Goal: Navigation & Orientation: Find specific page/section

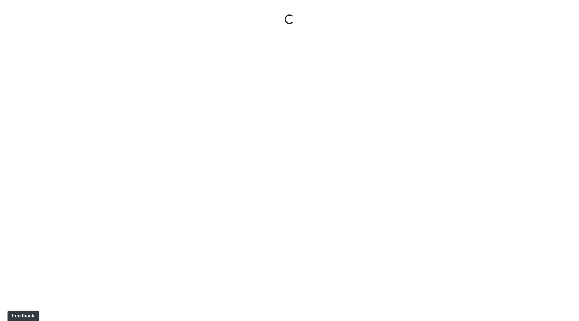
select select "ok5a3DN5DKaykbBBEtg6DG"
select select "wudMmRUKkNcJxyDemVtr2M"
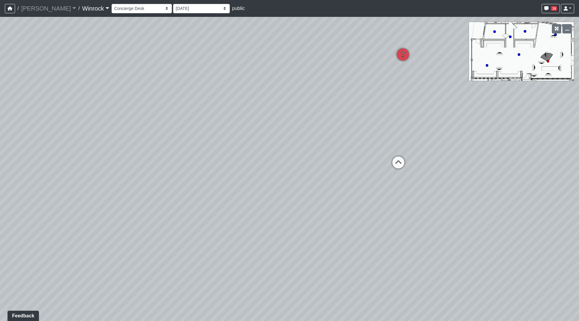
click at [82, 10] on link "Winrock" at bounding box center [95, 8] width 27 height 12
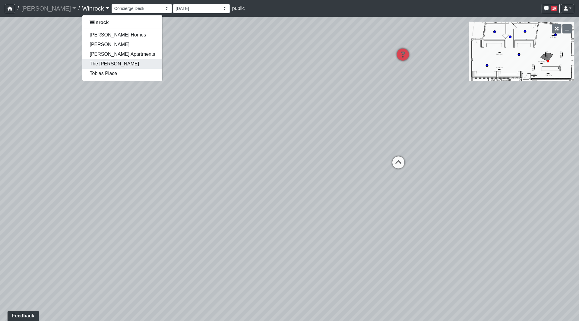
drag, startPoint x: 74, startPoint y: 62, endPoint x: 78, endPoint y: 64, distance: 4.2
click at [82, 63] on link "The [PERSON_NAME]" at bounding box center [122, 64] width 80 height 10
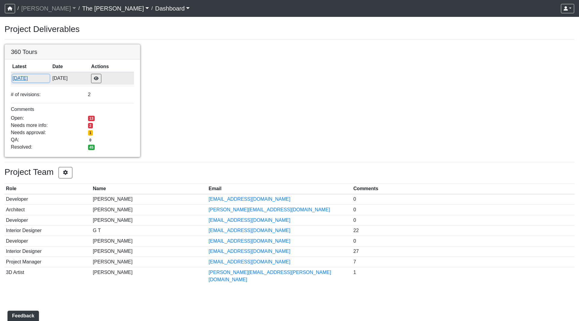
click at [26, 76] on button "[DATE]" at bounding box center [30, 78] width 37 height 8
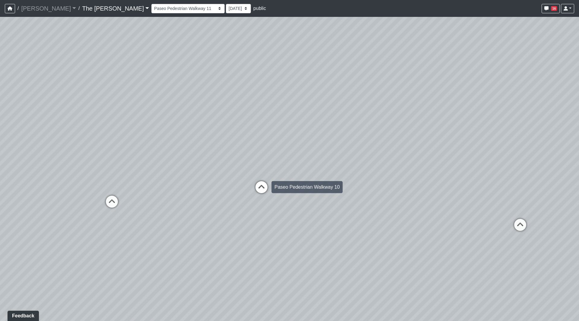
click at [254, 184] on icon at bounding box center [261, 190] width 18 height 18
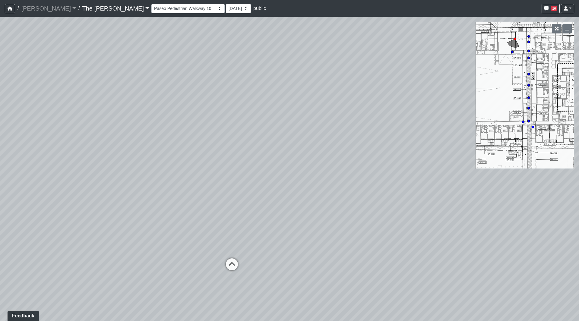
drag, startPoint x: 315, startPoint y: 204, endPoint x: 385, endPoint y: 243, distance: 80.1
click at [404, 242] on div "Loading... Paseo Pedestrian Walkway 9 Loading... Paseo Pedestrian Walkway 10 Lo…" at bounding box center [289, 169] width 579 height 304
drag, startPoint x: 385, startPoint y: 190, endPoint x: 275, endPoint y: 133, distance: 124.3
click at [300, 177] on div "Loading... Paseo Pedestrian Walkway 9 Loading... Paseo Pedestrian Walkway 10 Lo…" at bounding box center [289, 169] width 579 height 304
drag, startPoint x: 290, startPoint y: 184, endPoint x: 313, endPoint y: 260, distance: 79.7
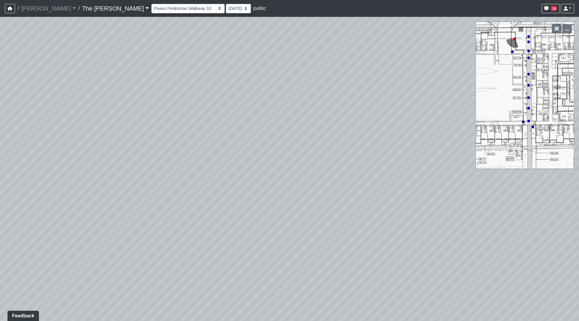
click at [313, 261] on div "Loading... Paseo Pedestrian Walkway 9 Loading... Paseo Pedestrian Walkway 10 Lo…" at bounding box center [289, 169] width 579 height 304
drag, startPoint x: 302, startPoint y: 189, endPoint x: 300, endPoint y: 138, distance: 50.7
click at [300, 138] on div "Loading... Paseo Pedestrian Walkway 9 Loading... Paseo Pedestrian Walkway 10 Lo…" at bounding box center [289, 169] width 579 height 304
drag, startPoint x: 246, startPoint y: 159, endPoint x: 212, endPoint y: 145, distance: 36.4
click at [212, 145] on div "Loading... Paseo Pedestrian Walkway 9 Loading... Paseo Pedestrian Walkway 10 Lo…" at bounding box center [289, 169] width 579 height 304
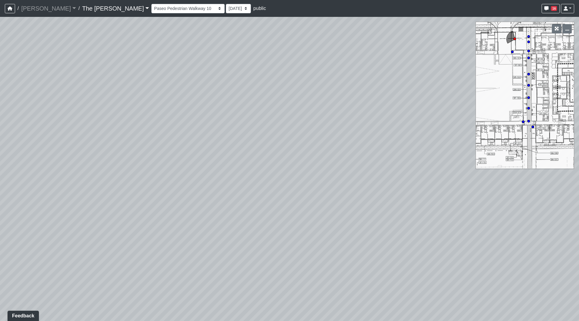
drag, startPoint x: 314, startPoint y: 194, endPoint x: 0, endPoint y: 67, distance: 339.0
click at [0, 66] on div "Loading... Paseo Pedestrian Walkway 9 Loading... Paseo Pedestrian Walkway 10 Lo…" at bounding box center [289, 169] width 579 height 304
drag, startPoint x: 266, startPoint y: 104, endPoint x: 0, endPoint y: 92, distance: 266.7
click at [0, 92] on div "Loading... Paseo Pedestrian Walkway 9 Loading... Paseo Pedestrian Walkway 10 Lo…" at bounding box center [289, 169] width 579 height 304
click at [307, 124] on icon at bounding box center [299, 125] width 18 height 18
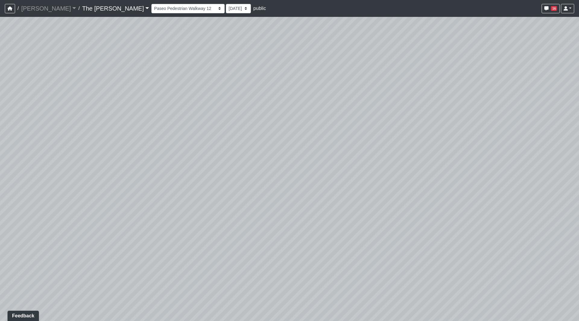
drag, startPoint x: 175, startPoint y: 114, endPoint x: 502, endPoint y: 133, distance: 327.5
click at [500, 132] on div "Loading... Paseo Pedestrian Walkway 9 Loading... Paseo Pedestrian Walkway 10 Lo…" at bounding box center [289, 169] width 579 height 304
drag, startPoint x: 147, startPoint y: 147, endPoint x: 479, endPoint y: 186, distance: 334.4
click at [479, 186] on div "Loading... Paseo Pedestrian Walkway 9 Loading... Paseo Pedestrian Walkway 10 Lo…" at bounding box center [289, 169] width 579 height 304
drag, startPoint x: 208, startPoint y: 170, endPoint x: 237, endPoint y: 229, distance: 65.6
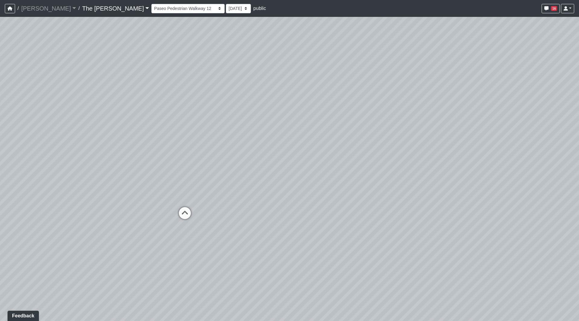
click at [237, 229] on div "Loading... Paseo Pedestrian Walkway 9 Loading... Paseo Pedestrian Walkway 10 Lo…" at bounding box center [289, 169] width 579 height 304
drag, startPoint x: 230, startPoint y: 186, endPoint x: 250, endPoint y: 180, distance: 21.0
click at [250, 180] on div "Loading... Paseo Pedestrian Walkway 9 Loading... Paseo Pedestrian Walkway 10 Lo…" at bounding box center [289, 169] width 579 height 304
drag, startPoint x: 285, startPoint y: 160, endPoint x: 288, endPoint y: 195, distance: 35.7
click at [288, 196] on div "Loading... Paseo Pedestrian Walkway 9 Loading... Paseo Pedestrian Walkway 10 Lo…" at bounding box center [289, 169] width 579 height 304
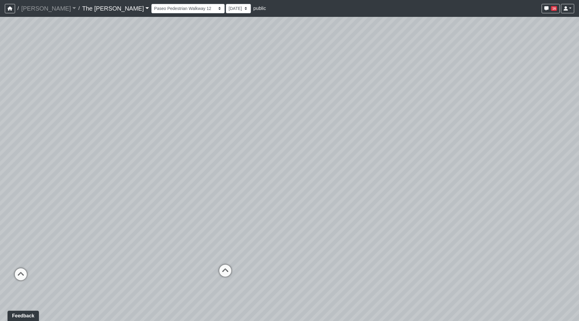
drag, startPoint x: 293, startPoint y: 226, endPoint x: 310, endPoint y: 217, distance: 19.1
click at [310, 217] on div "Loading... Paseo Pedestrian Walkway 9 Loading... Paseo Pedestrian Walkway 10 Lo…" at bounding box center [289, 169] width 579 height 304
drag, startPoint x: 417, startPoint y: 172, endPoint x: 324, endPoint y: 163, distance: 93.8
click at [324, 162] on div "Loading... Paseo Pedestrian Walkway 9 Loading... Paseo Pedestrian Walkway 10 Lo…" at bounding box center [289, 169] width 579 height 304
drag, startPoint x: 299, startPoint y: 198, endPoint x: 320, endPoint y: 200, distance: 21.2
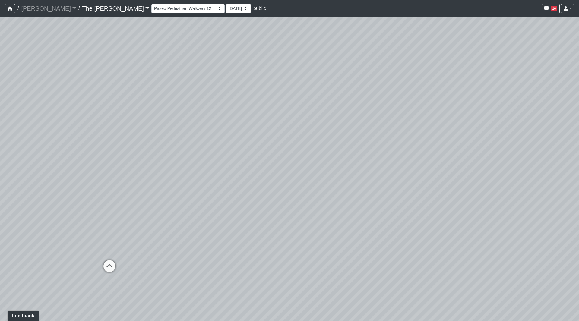
click at [320, 200] on div "Loading... Paseo Pedestrian Walkway 9 Loading... Paseo Pedestrian Walkway 10 Lo…" at bounding box center [289, 169] width 579 height 304
drag, startPoint x: 378, startPoint y: 172, endPoint x: 260, endPoint y: 176, distance: 117.9
click at [249, 178] on div "Loading... Paseo Pedestrian Walkway 9 Loading... Paseo Pedestrian Walkway 10 Lo…" at bounding box center [289, 169] width 579 height 304
drag, startPoint x: 190, startPoint y: 176, endPoint x: 467, endPoint y: 188, distance: 277.8
click at [480, 188] on div "Loading... Paseo Pedestrian Walkway 9 Loading... Paseo Pedestrian Walkway 10 Lo…" at bounding box center [289, 169] width 579 height 304
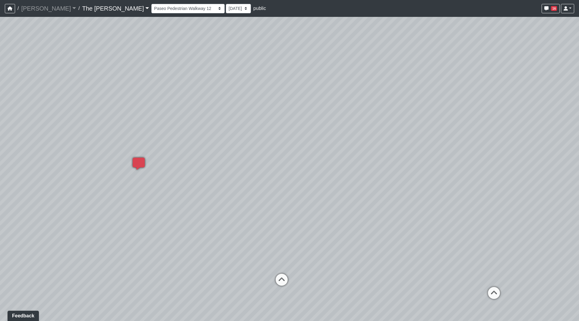
drag, startPoint x: 529, startPoint y: 212, endPoint x: 469, endPoint y: 210, distance: 60.0
click at [536, 212] on div "Loading... Paseo Pedestrian Walkway 9 Loading... Paseo Pedestrian Walkway 10 Lo…" at bounding box center [289, 169] width 579 height 304
drag, startPoint x: 206, startPoint y: 213, endPoint x: 231, endPoint y: 210, distance: 25.4
click at [231, 210] on div "Loading... Paseo Pedestrian Walkway 9 Loading... Paseo Pedestrian Walkway 10 Lo…" at bounding box center [289, 169] width 579 height 304
drag, startPoint x: 210, startPoint y: 224, endPoint x: 9, endPoint y: 168, distance: 209.3
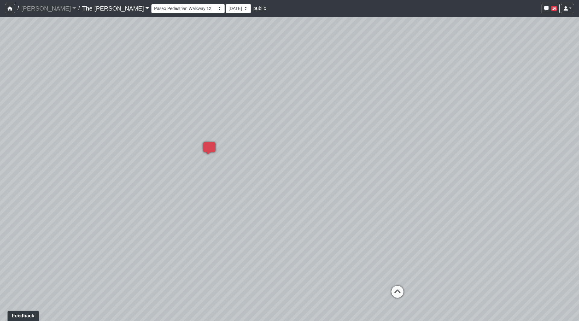
click at [24, 168] on div "Loading... Paseo Pedestrian Walkway 9 Loading... Paseo Pedestrian Walkway 10 Lo…" at bounding box center [289, 169] width 579 height 304
drag, startPoint x: 366, startPoint y: 163, endPoint x: 102, endPoint y: 202, distance: 267.7
click at [102, 202] on div "Loading... Paseo Pedestrian Walkway 9 Loading... Paseo Pedestrian Walkway 10 Lo…" at bounding box center [289, 169] width 579 height 304
drag, startPoint x: 260, startPoint y: 190, endPoint x: 224, endPoint y: 186, distance: 36.4
click at [209, 187] on div "Loading... Paseo Pedestrian Walkway 9 Loading... Paseo Pedestrian Walkway 10 Lo…" at bounding box center [289, 169] width 579 height 304
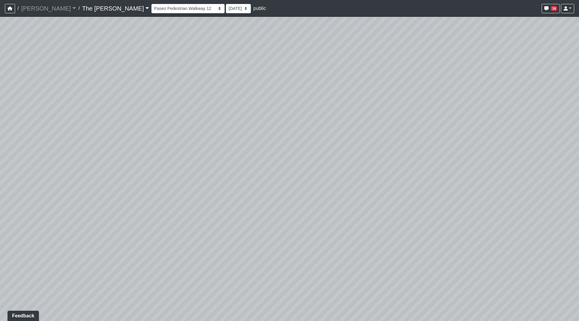
drag, startPoint x: 361, startPoint y: 149, endPoint x: 342, endPoint y: 148, distance: 19.6
click at [342, 148] on div "Loading... Paseo Pedestrian Walkway 9 Loading... Paseo Pedestrian Walkway 10 Lo…" at bounding box center [289, 169] width 579 height 304
drag, startPoint x: 313, startPoint y: 230, endPoint x: 498, endPoint y: 240, distance: 185.4
click at [498, 240] on div "Loading... Paseo Pedestrian Walkway 9 Loading... Paseo Pedestrian Walkway 10 Lo…" at bounding box center [289, 169] width 579 height 304
drag, startPoint x: 206, startPoint y: 191, endPoint x: 395, endPoint y: 200, distance: 189.5
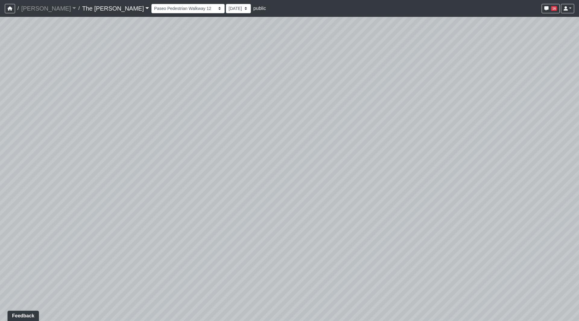
click at [395, 199] on div "Loading... Paseo Pedestrian Walkway 9 Loading... Paseo Pedestrian Walkway 10 Lo…" at bounding box center [289, 169] width 579 height 304
drag, startPoint x: 287, startPoint y: 204, endPoint x: 221, endPoint y: 197, distance: 66.0
click at [221, 197] on div "Loading... Paseo Pedestrian Walkway 9 Loading... Paseo Pedestrian Walkway 10 Lo…" at bounding box center [289, 169] width 579 height 304
drag, startPoint x: 149, startPoint y: 197, endPoint x: 410, endPoint y: 187, distance: 261.5
click at [502, 204] on div "Loading... Paseo Pedestrian Walkway 9 Loading... Paseo Pedestrian Walkway 10 Lo…" at bounding box center [289, 169] width 579 height 304
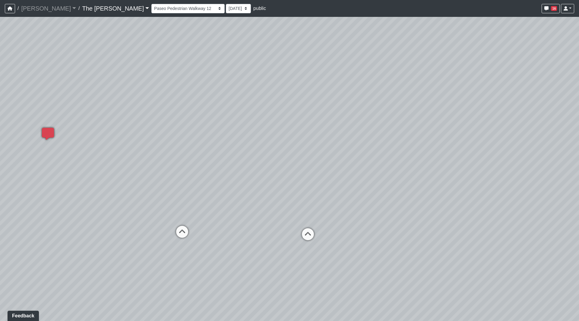
drag, startPoint x: 296, startPoint y: 137, endPoint x: 444, endPoint y: 152, distance: 148.9
click at [451, 151] on div "Loading... Paseo Pedestrian Walkway 9 Loading... Paseo Pedestrian Walkway 10 Lo…" at bounding box center [289, 169] width 579 height 304
drag, startPoint x: 312, startPoint y: 140, endPoint x: 299, endPoint y: 129, distance: 16.9
click at [299, 129] on div "Loading... Paseo Pedestrian Walkway 9 Loading... Paseo Pedestrian Walkway 10 Lo…" at bounding box center [289, 169] width 579 height 304
drag, startPoint x: 455, startPoint y: 117, endPoint x: 376, endPoint y: 132, distance: 81.0
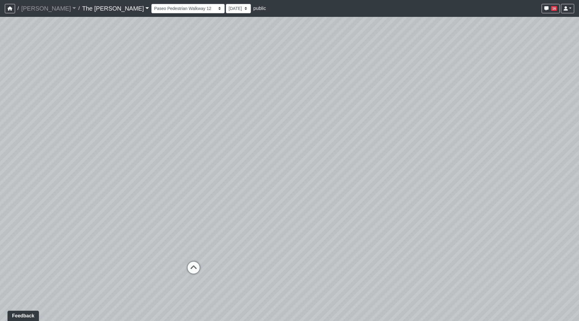
click at [327, 129] on div "Loading... Paseo Pedestrian Walkway 9 Loading... Paseo Pedestrian Walkway 10 Lo…" at bounding box center [289, 169] width 579 height 304
drag, startPoint x: 482, startPoint y: 139, endPoint x: 395, endPoint y: 109, distance: 92.1
click at [338, 92] on div "Loading... Paseo Pedestrian Walkway 9 Loading... Paseo Pedestrian Walkway 10 Lo…" at bounding box center [289, 169] width 579 height 304
drag, startPoint x: 490, startPoint y: 154, endPoint x: 397, endPoint y: 151, distance: 93.2
click at [397, 151] on div "Loading... Paseo Pedestrian Walkway 9 Loading... Paseo Pedestrian Walkway 10 Lo…" at bounding box center [289, 169] width 579 height 304
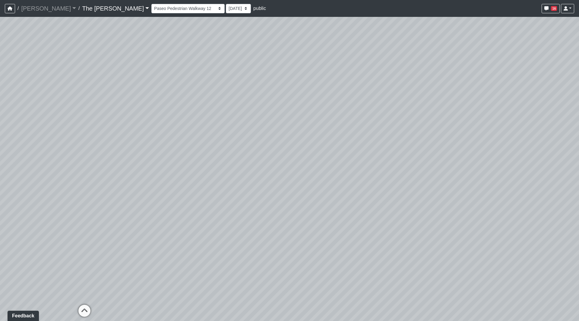
drag, startPoint x: 304, startPoint y: 151, endPoint x: 442, endPoint y: 237, distance: 161.9
click at [442, 237] on div "Loading... Paseo Pedestrian Walkway 9 Loading... Paseo Pedestrian Walkway 10 Lo…" at bounding box center [289, 169] width 579 height 304
click at [79, 308] on icon at bounding box center [84, 314] width 18 height 18
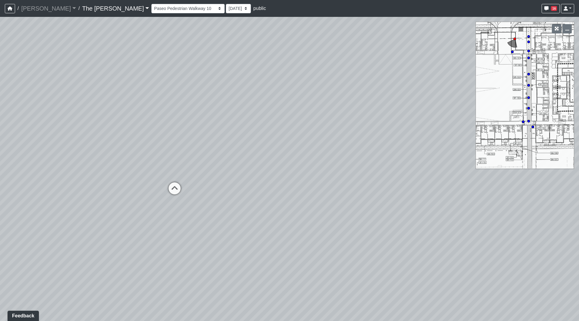
drag, startPoint x: 211, startPoint y: 188, endPoint x: 174, endPoint y: 108, distance: 88.2
click at [152, 80] on div "Loading... Paseo Pedestrian Walkway 9 Loading... Paseo Pedestrian Walkway 10 Lo…" at bounding box center [289, 169] width 579 height 304
click at [151, 179] on icon at bounding box center [152, 180] width 18 height 18
drag, startPoint x: 345, startPoint y: 134, endPoint x: 173, endPoint y: 134, distance: 171.8
click at [103, 129] on div "Loading... Paseo Pedestrian Walkway 9 Loading... Paseo Pedestrian Walkway 10 Lo…" at bounding box center [289, 169] width 579 height 304
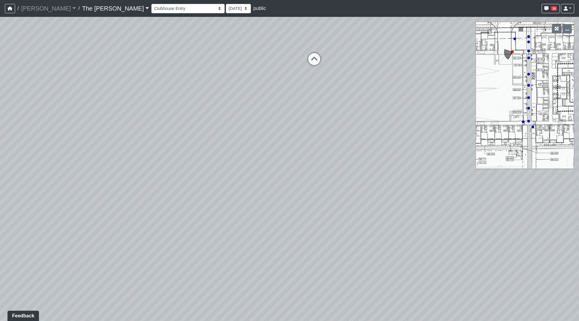
click at [310, 65] on icon at bounding box center [314, 62] width 18 height 18
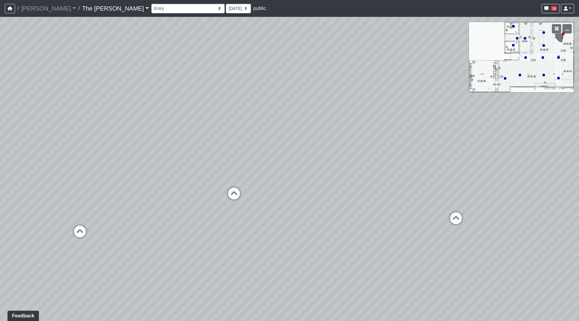
drag, startPoint x: 319, startPoint y: 144, endPoint x: 365, endPoint y: 157, distance: 47.5
click at [374, 160] on div "Loading... Paseo Pedestrian Walkway 9 Loading... Paseo Pedestrian Walkway 10 Lo…" at bounding box center [289, 169] width 579 height 304
drag, startPoint x: 236, startPoint y: 169, endPoint x: 185, endPoint y: 247, distance: 92.9
click at [180, 250] on div "Loading... Paseo Pedestrian Walkway 9 Loading... Paseo Pedestrian Walkway 10 Lo…" at bounding box center [289, 169] width 579 height 304
drag, startPoint x: 338, startPoint y: 98, endPoint x: 336, endPoint y: 139, distance: 40.7
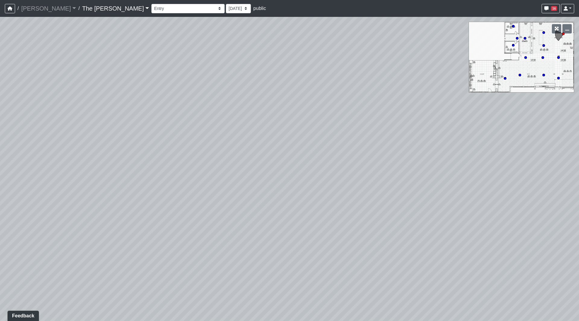
click at [336, 139] on div "Loading... Paseo Pedestrian Walkway 9 Loading... Paseo Pedestrian Walkway 10 Lo…" at bounding box center [289, 169] width 579 height 304
drag, startPoint x: 222, startPoint y: 200, endPoint x: 225, endPoint y: 167, distance: 33.6
click at [228, 170] on div "Loading... Paseo Pedestrian Walkway 9 Loading... Paseo Pedestrian Walkway 10 Lo…" at bounding box center [289, 169] width 579 height 304
drag, startPoint x: 307, startPoint y: 228, endPoint x: 348, endPoint y: 133, distance: 103.5
click at [355, 132] on div "Loading... Paseo Pedestrian Walkway 9 Loading... Paseo Pedestrian Walkway 10 Lo…" at bounding box center [289, 169] width 579 height 304
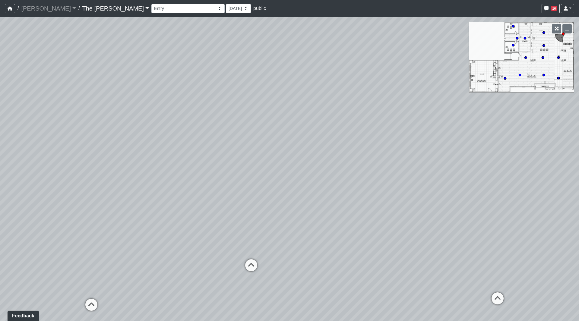
drag, startPoint x: 308, startPoint y: 131, endPoint x: 451, endPoint y: 141, distance: 143.5
click at [451, 141] on div "Loading... Paseo Pedestrian Walkway 9 Loading... Paseo Pedestrian Walkway 10 Lo…" at bounding box center [289, 169] width 579 height 304
drag, startPoint x: 282, startPoint y: 178, endPoint x: 369, endPoint y: 169, distance: 87.5
click at [369, 169] on div "Loading... Paseo Pedestrian Walkway 9 Loading... Paseo Pedestrian Walkway 10 Lo…" at bounding box center [289, 169] width 579 height 304
drag, startPoint x: 362, startPoint y: 204, endPoint x: 328, endPoint y: 138, distance: 73.9
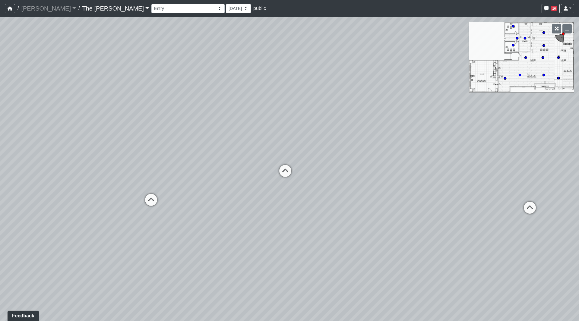
click at [328, 138] on div "Loading... Paseo Pedestrian Walkway 9 Loading... Paseo Pedestrian Walkway 10 Lo…" at bounding box center [289, 169] width 579 height 304
click at [282, 178] on icon at bounding box center [284, 179] width 18 height 18
drag, startPoint x: 319, startPoint y: 89, endPoint x: 351, endPoint y: 181, distance: 97.4
click at [351, 181] on div "Loading... Paseo Pedestrian Walkway 9 Loading... Paseo Pedestrian Walkway 10 Lo…" at bounding box center [289, 169] width 579 height 304
drag, startPoint x: 287, startPoint y: 169, endPoint x: 391, endPoint y: 160, distance: 104.3
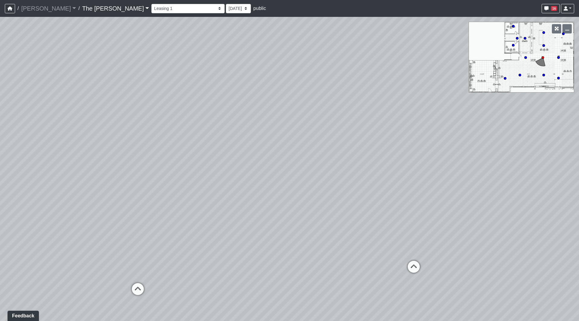
click at [391, 160] on div "Loading... Paseo Pedestrian Walkway 9 Loading... Paseo Pedestrian Walkway 10 Lo…" at bounding box center [289, 169] width 579 height 304
drag, startPoint x: 197, startPoint y: 135, endPoint x: 16, endPoint y: 143, distance: 181.0
click at [29, 140] on div "Loading... Paseo Pedestrian Walkway 9 Loading... Paseo Pedestrian Walkway 10 Lo…" at bounding box center [289, 169] width 579 height 304
drag, startPoint x: 341, startPoint y: 153, endPoint x: 248, endPoint y: 139, distance: 94.2
click at [51, 130] on div "Loading... Paseo Pedestrian Walkway 9 Loading... Paseo Pedestrian Walkway 10 Lo…" at bounding box center [289, 169] width 579 height 304
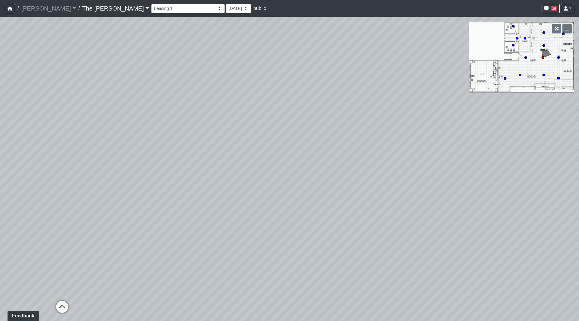
drag, startPoint x: 335, startPoint y: 119, endPoint x: 321, endPoint y: 125, distance: 14.8
click at [259, 134] on div "Loading... Paseo Pedestrian Walkway 9 Loading... Paseo Pedestrian Walkway 10 Lo…" at bounding box center [289, 169] width 579 height 304
drag, startPoint x: 250, startPoint y: 119, endPoint x: 403, endPoint y: 140, distance: 154.5
click at [404, 140] on div "Loading... Paseo Pedestrian Walkway 9 Loading... Paseo Pedestrian Walkway 10 Lo…" at bounding box center [289, 169] width 579 height 304
drag, startPoint x: 259, startPoint y: 102, endPoint x: 168, endPoint y: 104, distance: 90.7
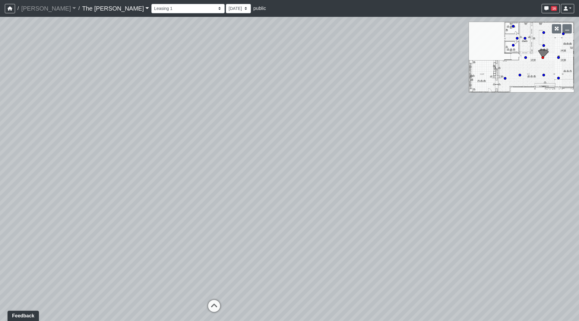
click at [168, 104] on div "Loading... Paseo Pedestrian Walkway 9 Loading... Paseo Pedestrian Walkway 10 Lo…" at bounding box center [289, 169] width 579 height 304
drag, startPoint x: 346, startPoint y: 113, endPoint x: 252, endPoint y: 113, distance: 94.3
click at [232, 112] on div "Loading... Paseo Pedestrian Walkway 9 Loading... Paseo Pedestrian Walkway 10 Lo…" at bounding box center [289, 169] width 579 height 304
drag, startPoint x: 154, startPoint y: 112, endPoint x: 221, endPoint y: 101, distance: 67.9
click at [221, 101] on div "Loading... Paseo Pedestrian Walkway 9 Loading... Paseo Pedestrian Walkway 10 Lo…" at bounding box center [289, 169] width 579 height 304
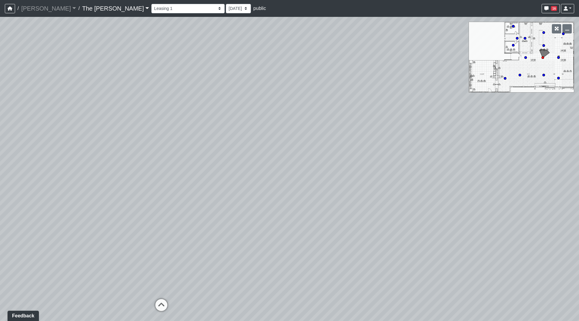
drag, startPoint x: 229, startPoint y: 178, endPoint x: 329, endPoint y: 181, distance: 99.8
click at [329, 181] on div "Loading... Paseo Pedestrian Walkway 9 Loading... Paseo Pedestrian Walkway 10 Lo…" at bounding box center [289, 169] width 579 height 304
drag, startPoint x: 178, startPoint y: 185, endPoint x: 258, endPoint y: 186, distance: 79.9
click at [258, 186] on div "Loading... Paseo Pedestrian Walkway 9 Loading... Paseo Pedestrian Walkway 10 Lo…" at bounding box center [289, 169] width 579 height 304
drag, startPoint x: 492, startPoint y: 181, endPoint x: 467, endPoint y: 191, distance: 27.2
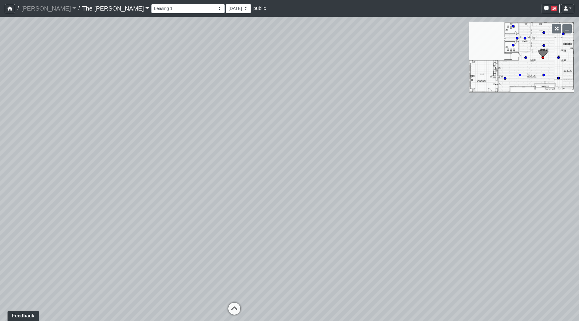
click at [467, 191] on div "Loading... Paseo Pedestrian Walkway 9 Loading... Paseo Pedestrian Walkway 10 Lo…" at bounding box center [289, 169] width 579 height 304
drag, startPoint x: 474, startPoint y: 195, endPoint x: 430, endPoint y: 203, distance: 44.7
click at [430, 203] on div "Loading... Paseo Pedestrian Walkway 9 Loading... Paseo Pedestrian Walkway 10 Lo…" at bounding box center [289, 169] width 579 height 304
drag, startPoint x: 433, startPoint y: 184, endPoint x: 381, endPoint y: 179, distance: 52.7
click at [381, 179] on div "Loading... Paseo Pedestrian Walkway 9 Loading... Paseo Pedestrian Walkway 10 Lo…" at bounding box center [289, 169] width 579 height 304
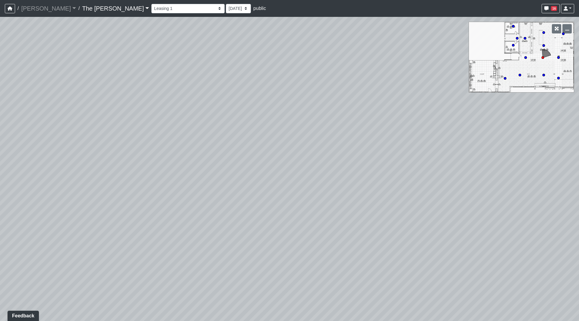
drag, startPoint x: 276, startPoint y: 150, endPoint x: 165, endPoint y: 167, distance: 112.2
click at [165, 167] on div "Loading... Paseo Pedestrian Walkway 9 Loading... Paseo Pedestrian Walkway 10 Lo…" at bounding box center [289, 169] width 579 height 304
drag, startPoint x: 161, startPoint y: 134, endPoint x: 293, endPoint y: 136, distance: 131.7
click at [293, 136] on div "Loading... Paseo Pedestrian Walkway 9 Loading... Paseo Pedestrian Walkway 10 Lo…" at bounding box center [289, 169] width 579 height 304
drag, startPoint x: 195, startPoint y: 157, endPoint x: 244, endPoint y: 147, distance: 50.2
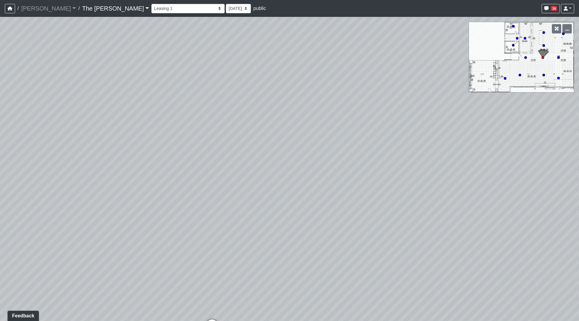
click at [244, 147] on div "Loading... Paseo Pedestrian Walkway 9 Loading... Paseo Pedestrian Walkway 10 Lo…" at bounding box center [289, 169] width 579 height 304
drag, startPoint x: 230, startPoint y: 149, endPoint x: 443, endPoint y: 105, distance: 217.0
click at [441, 105] on div "Loading... Paseo Pedestrian Walkway 9 Loading... Paseo Pedestrian Walkway 10 Lo…" at bounding box center [289, 169] width 579 height 304
drag, startPoint x: 250, startPoint y: 131, endPoint x: 124, endPoint y: 124, distance: 125.6
click at [119, 124] on div "Loading... Paseo Pedestrian Walkway 9 Loading... Paseo Pedestrian Walkway 10 Lo…" at bounding box center [289, 169] width 579 height 304
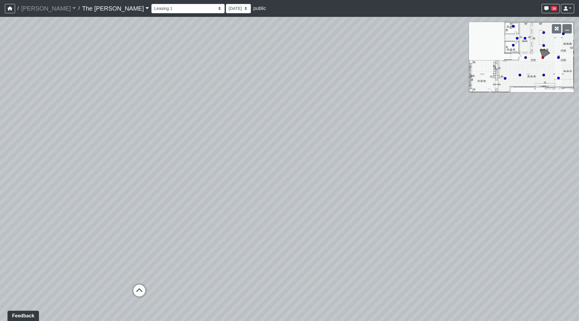
drag, startPoint x: 388, startPoint y: 118, endPoint x: 187, endPoint y: 156, distance: 205.2
click at [187, 156] on div "Loading... Paseo Pedestrian Walkway 9 Loading... Paseo Pedestrian Walkway 10 Lo…" at bounding box center [289, 169] width 579 height 304
drag, startPoint x: 369, startPoint y: 93, endPoint x: 223, endPoint y: 125, distance: 148.9
click at [223, 125] on div "Loading... Paseo Pedestrian Walkway 9 Loading... Paseo Pedestrian Walkway 10 Lo…" at bounding box center [289, 169] width 579 height 304
drag, startPoint x: 322, startPoint y: 117, endPoint x: 63, endPoint y: 109, distance: 258.7
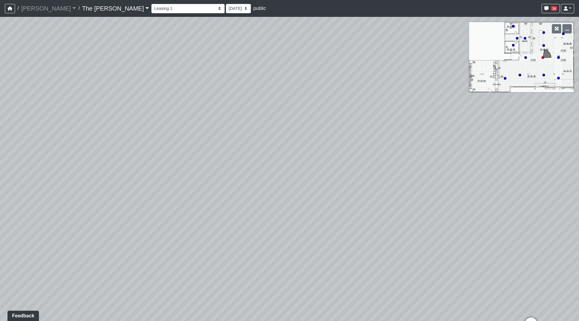
click at [69, 108] on div "Loading... Paseo Pedestrian Walkway 9 Loading... Paseo Pedestrian Walkway 10 Lo…" at bounding box center [289, 169] width 579 height 304
drag, startPoint x: 322, startPoint y: 159, endPoint x: 470, endPoint y: 200, distance: 153.7
click at [470, 200] on div "Loading... Paseo Pedestrian Walkway 9 Loading... Paseo Pedestrian Walkway 10 Lo…" at bounding box center [289, 169] width 579 height 304
drag, startPoint x: 330, startPoint y: 237, endPoint x: 323, endPoint y: 169, distance: 67.9
click at [323, 169] on div "Loading... Paseo Pedestrian Walkway 9 Loading... Paseo Pedestrian Walkway 10 Lo…" at bounding box center [289, 169] width 579 height 304
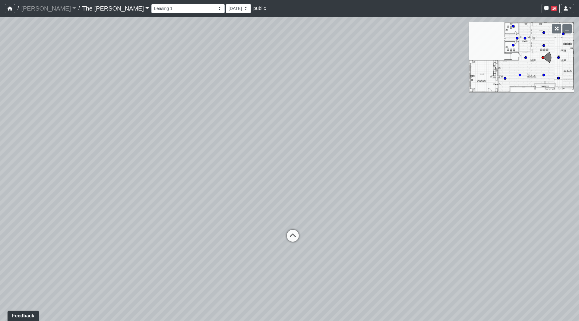
drag, startPoint x: 313, startPoint y: 228, endPoint x: 308, endPoint y: 179, distance: 49.8
click at [308, 179] on div "Loading... Paseo Pedestrian Walkway 9 Loading... Paseo Pedestrian Walkway 10 Lo…" at bounding box center [289, 169] width 579 height 304
drag, startPoint x: 259, startPoint y: 234, endPoint x: 325, endPoint y: 242, distance: 66.2
click at [325, 242] on div "Loading... Paseo Pedestrian Walkway 9 Loading... Paseo Pedestrian Walkway 10 Lo…" at bounding box center [289, 169] width 579 height 304
drag, startPoint x: 322, startPoint y: 162, endPoint x: 282, endPoint y: 146, distance: 43.0
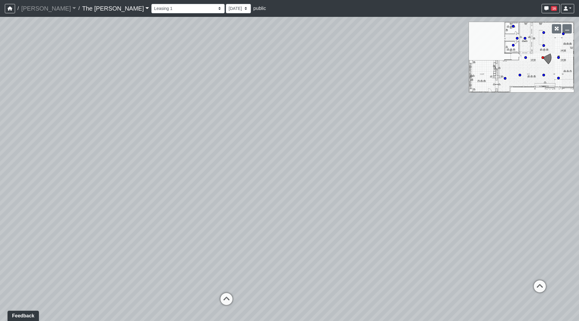
click at [307, 239] on div "Loading... Paseo Pedestrian Walkway 9 Loading... Paseo Pedestrian Walkway 10 Lo…" at bounding box center [289, 169] width 579 height 304
drag, startPoint x: 283, startPoint y: 88, endPoint x: 256, endPoint y: 24, distance: 69.4
click at [256, 24] on div "Loading... Paseo Pedestrian Walkway 9 Loading... Paseo Pedestrian Walkway 10 Lo…" at bounding box center [289, 169] width 579 height 304
drag, startPoint x: 297, startPoint y: 124, endPoint x: 283, endPoint y: 93, distance: 34.4
click at [283, 93] on div "Loading... Paseo Pedestrian Walkway 9 Loading... Paseo Pedestrian Walkway 10 Lo…" at bounding box center [289, 169] width 579 height 304
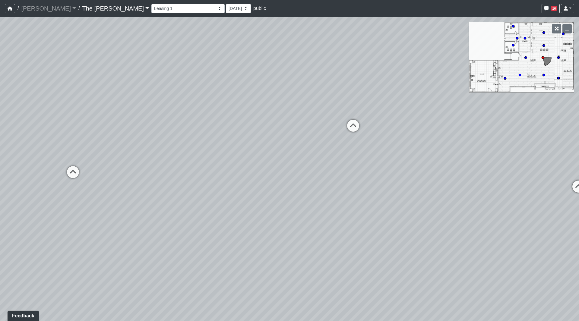
drag, startPoint x: 283, startPoint y: 133, endPoint x: 151, endPoint y: 87, distance: 140.0
click at [150, 87] on div "Loading... Paseo Pedestrian Walkway 9 Loading... Paseo Pedestrian Walkway 10 Lo…" at bounding box center [289, 169] width 579 height 304
drag, startPoint x: 243, startPoint y: 124, endPoint x: 260, endPoint y: 115, distance: 19.3
click at [260, 115] on div "Loading... Paseo Pedestrian Walkway 9 Loading... Paseo Pedestrian Walkway 10 Lo…" at bounding box center [289, 169] width 579 height 304
drag, startPoint x: 289, startPoint y: 134, endPoint x: 346, endPoint y: 145, distance: 57.6
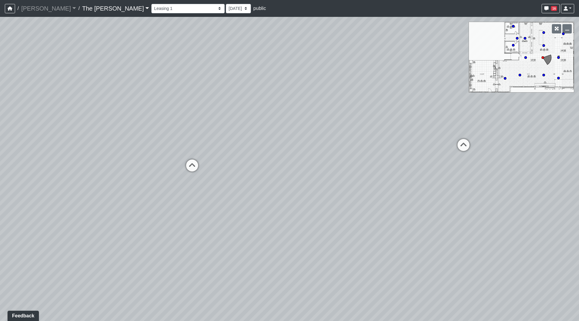
click at [346, 145] on div "Loading... Paseo Pedestrian Walkway 9 Loading... Paseo Pedestrian Walkway 10 Lo…" at bounding box center [289, 169] width 579 height 304
drag, startPoint x: 340, startPoint y: 132, endPoint x: 11, endPoint y: 65, distance: 336.1
click at [10, 64] on div "Loading... Paseo Pedestrian Walkway 9 Loading... Paseo Pedestrian Walkway 10 Lo…" at bounding box center [289, 169] width 579 height 304
drag, startPoint x: 385, startPoint y: 172, endPoint x: 192, endPoint y: 197, distance: 194.4
click at [173, 201] on div "Loading... Paseo Pedestrian Walkway 9 Loading... Paseo Pedestrian Walkway 10 Lo…" at bounding box center [289, 169] width 579 height 304
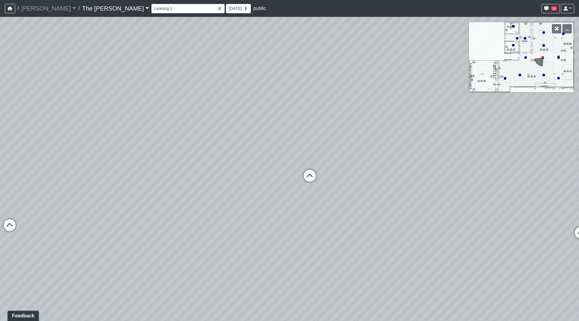
drag, startPoint x: 363, startPoint y: 169, endPoint x: 324, endPoint y: 230, distance: 72.1
click at [324, 230] on div "Loading... Paseo Pedestrian Walkway 9 Loading... Paseo Pedestrian Walkway 10 Lo…" at bounding box center [289, 169] width 579 height 304
drag, startPoint x: 253, startPoint y: 189, endPoint x: 578, endPoint y: 146, distance: 328.6
click at [576, 146] on div "Loading... Paseo Pedestrian Walkway 9 Loading... Paseo Pedestrian Walkway 10 Lo…" at bounding box center [289, 169] width 579 height 304
drag, startPoint x: 254, startPoint y: 137, endPoint x: 578, endPoint y: 152, distance: 324.3
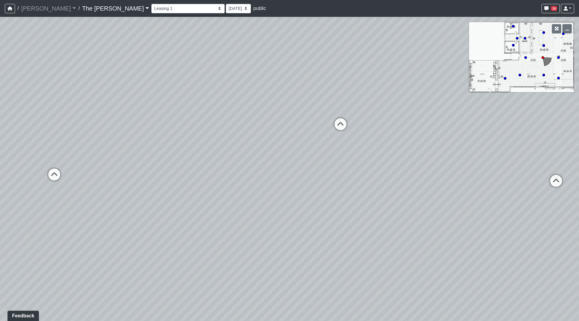
click at [578, 151] on div "Loading... Paseo Pedestrian Walkway 9 Loading... Paseo Pedestrian Walkway 10 Lo…" at bounding box center [289, 169] width 579 height 304
drag, startPoint x: 313, startPoint y: 149, endPoint x: 105, endPoint y: 132, distance: 208.0
click at [108, 133] on div "Loading... Paseo Pedestrian Walkway 9 Loading... Paseo Pedestrian Walkway 10 Lo…" at bounding box center [289, 169] width 579 height 304
click at [357, 170] on icon at bounding box center [365, 174] width 18 height 18
drag, startPoint x: 189, startPoint y: 119, endPoint x: 382, endPoint y: 132, distance: 193.3
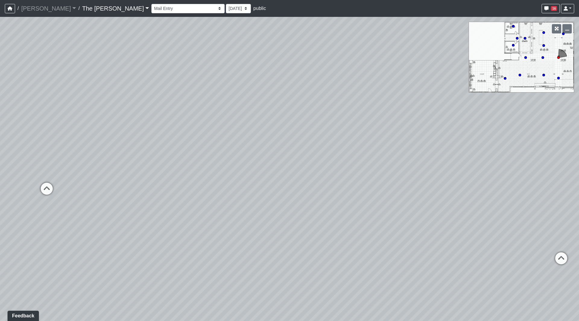
click at [382, 132] on div "Loading... Paseo Pedestrian Walkway 9 Loading... Paseo Pedestrian Walkway 10 Lo…" at bounding box center [289, 169] width 579 height 304
click at [181, 190] on icon at bounding box center [180, 190] width 18 height 18
drag, startPoint x: 379, startPoint y: 141, endPoint x: 0, endPoint y: 179, distance: 380.4
click at [0, 176] on div "Loading... Paseo Pedestrian Walkway 9 Loading... Paseo Pedestrian Walkway 10 Lo…" at bounding box center [289, 169] width 579 height 304
drag, startPoint x: 330, startPoint y: 152, endPoint x: 0, endPoint y: 165, distance: 330.2
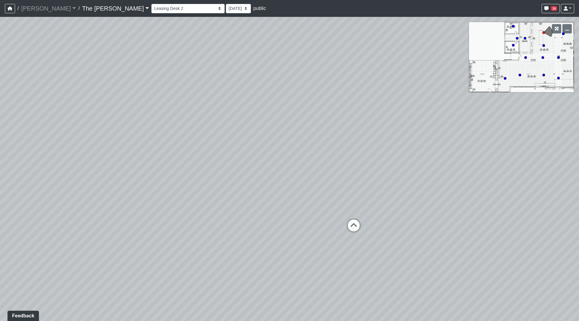
click at [0, 163] on div "Loading... Paseo Pedestrian Walkway 9 Loading... Paseo Pedestrian Walkway 10 Lo…" at bounding box center [289, 169] width 579 height 304
drag, startPoint x: 363, startPoint y: 167, endPoint x: 84, endPoint y: 155, distance: 278.4
click at [84, 155] on div "Loading... Paseo Pedestrian Walkway 9 Loading... Paseo Pedestrian Walkway 10 Lo…" at bounding box center [289, 169] width 579 height 304
drag, startPoint x: 290, startPoint y: 164, endPoint x: 388, endPoint y: 161, distance: 98.9
click at [388, 162] on div "Loading... Paseo Pedestrian Walkway 9 Loading... Paseo Pedestrian Walkway 10 Lo…" at bounding box center [289, 169] width 579 height 304
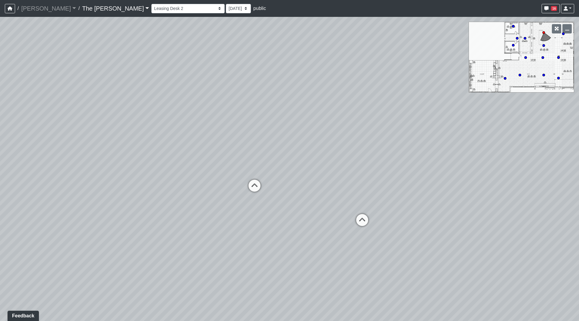
drag, startPoint x: 414, startPoint y: 171, endPoint x: 407, endPoint y: 174, distance: 8.1
click at [407, 174] on div "Loading... Paseo Pedestrian Walkway 9 Loading... Paseo Pedestrian Walkway 10 Lo…" at bounding box center [289, 169] width 579 height 304
drag, startPoint x: 330, startPoint y: 123, endPoint x: 185, endPoint y: 152, distance: 147.3
click at [185, 152] on div "Loading... Paseo Pedestrian Walkway 9 Loading... Paseo Pedestrian Walkway 10 Lo…" at bounding box center [289, 169] width 579 height 304
drag, startPoint x: 310, startPoint y: 184, endPoint x: 392, endPoint y: 209, distance: 86.5
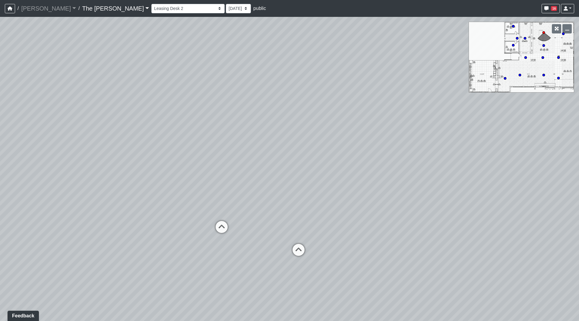
click at [392, 209] on div "Loading... Paseo Pedestrian Walkway 9 Loading... Paseo Pedestrian Walkway 10 Lo…" at bounding box center [289, 169] width 579 height 304
click at [296, 253] on icon at bounding box center [298, 253] width 18 height 18
drag, startPoint x: 349, startPoint y: 214, endPoint x: 137, endPoint y: 192, distance: 213.1
click at [147, 194] on div "Loading... Paseo Pedestrian Walkway 9 Loading... Paseo Pedestrian Walkway 10 Lo…" at bounding box center [289, 169] width 579 height 304
click at [314, 229] on icon at bounding box center [315, 233] width 18 height 18
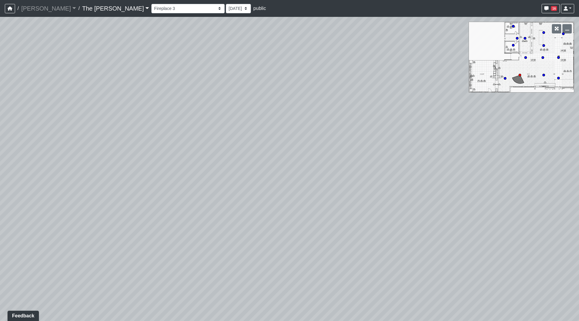
drag, startPoint x: 259, startPoint y: 169, endPoint x: 347, endPoint y: 193, distance: 91.2
click at [347, 193] on div "Loading... Paseo Pedestrian Walkway 9 Loading... Paseo Pedestrian Walkway 10 Lo…" at bounding box center [289, 169] width 579 height 304
drag, startPoint x: 254, startPoint y: 153, endPoint x: 373, endPoint y: 188, distance: 124.4
click at [253, 153] on div "Loading... Paseo Pedestrian Walkway 9 Loading... Paseo Pedestrian Walkway 10 Lo…" at bounding box center [289, 169] width 579 height 304
click at [349, 226] on icon at bounding box center [349, 230] width 18 height 18
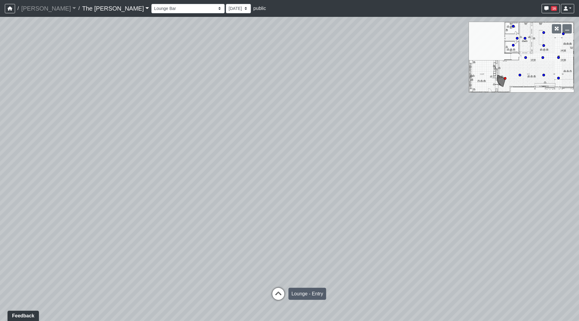
click at [275, 290] on icon at bounding box center [278, 297] width 18 height 18
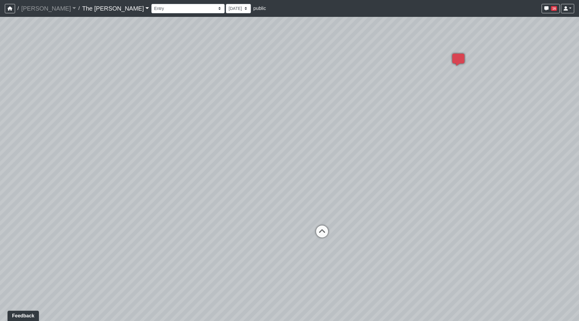
drag, startPoint x: 366, startPoint y: 199, endPoint x: 319, endPoint y: 102, distance: 108.0
click at [319, 102] on div "Loading... Paseo Pedestrian Walkway 9 Loading... Paseo Pedestrian Walkway 10 Lo…" at bounding box center [289, 169] width 579 height 304
drag, startPoint x: 295, startPoint y: 123, endPoint x: 30, endPoint y: 292, distance: 314.9
click at [29, 292] on div "Loading... Paseo Pedestrian Walkway 9 Loading... Paseo Pedestrian Walkway 10 Lo…" at bounding box center [289, 169] width 579 height 304
drag, startPoint x: 366, startPoint y: 214, endPoint x: 19, endPoint y: 36, distance: 389.9
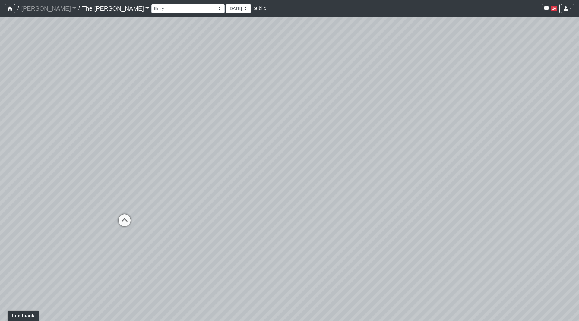
click at [20, 36] on div "Loading... Paseo Pedestrian Walkway 9 Loading... Paseo Pedestrian Walkway 10 Lo…" at bounding box center [289, 169] width 579 height 304
drag, startPoint x: 262, startPoint y: 139, endPoint x: 27, endPoint y: 135, distance: 234.5
click at [0, 123] on div "Loading... Paseo Pedestrian Walkway 9 Loading... Paseo Pedestrian Walkway 10 Lo…" at bounding box center [289, 169] width 579 height 304
click at [210, 201] on icon at bounding box center [211, 200] width 18 height 18
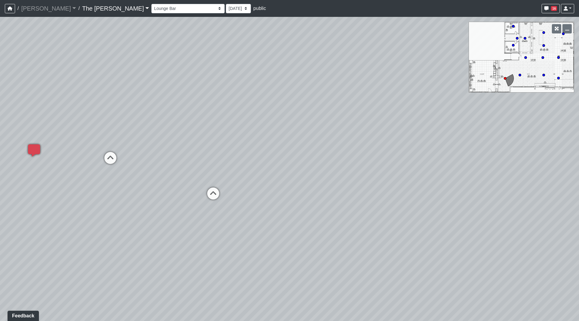
drag, startPoint x: 173, startPoint y: 114, endPoint x: 338, endPoint y: 131, distance: 166.3
click at [339, 132] on div "Loading... Paseo Pedestrian Walkway 9 Loading... Paseo Pedestrian Walkway 10 Lo…" at bounding box center [289, 169] width 579 height 304
click at [314, 162] on icon at bounding box center [316, 167] width 18 height 18
drag, startPoint x: 222, startPoint y: 156, endPoint x: 365, endPoint y: 165, distance: 143.4
click at [370, 164] on div "Loading... Paseo Pedestrian Walkway 9 Loading... Paseo Pedestrian Walkway 10 Lo…" at bounding box center [289, 169] width 579 height 304
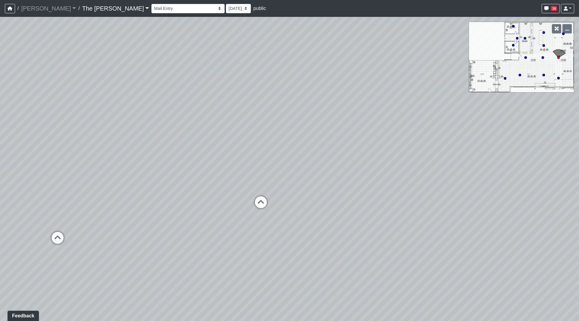
drag, startPoint x: 236, startPoint y: 160, endPoint x: 375, endPoint y: 183, distance: 140.6
click at [404, 180] on div "Loading... Paseo Pedestrian Walkway 9 Loading... Paseo Pedestrian Walkway 10 Lo…" at bounding box center [289, 169] width 579 height 304
drag, startPoint x: 228, startPoint y: 179, endPoint x: 307, endPoint y: 179, distance: 79.0
click at [306, 179] on div "Loading... Paseo Pedestrian Walkway 9 Loading... Paseo Pedestrian Walkway 10 Lo…" at bounding box center [289, 169] width 579 height 304
drag, startPoint x: 258, startPoint y: 166, endPoint x: 482, endPoint y: 173, distance: 224.3
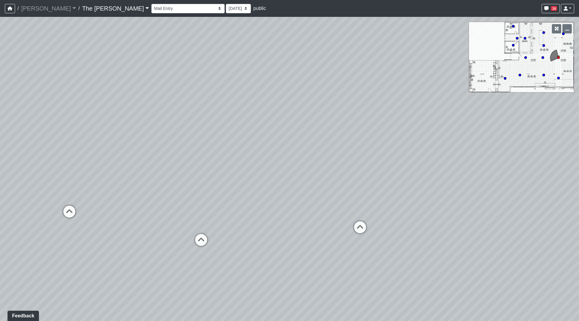
click at [482, 173] on div "Loading... Paseo Pedestrian Walkway 9 Loading... Paseo Pedestrian Walkway 10 Lo…" at bounding box center [289, 169] width 579 height 304
drag, startPoint x: 259, startPoint y: 202, endPoint x: 338, endPoint y: 209, distance: 79.0
click at [338, 209] on div "Loading... Paseo Pedestrian Walkway 9 Loading... Paseo Pedestrian Walkway 10 Lo…" at bounding box center [289, 169] width 579 height 304
drag, startPoint x: 355, startPoint y: 171, endPoint x: 282, endPoint y: 190, distance: 75.1
click at [276, 190] on div "Loading... Paseo Pedestrian Walkway 9 Loading... Paseo Pedestrian Walkway 10 Lo…" at bounding box center [289, 169] width 579 height 304
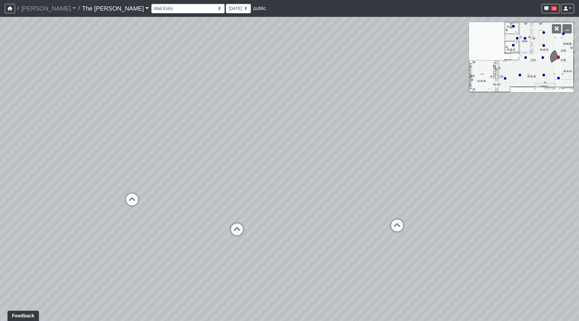
drag, startPoint x: 284, startPoint y: 240, endPoint x: 290, endPoint y: 178, distance: 63.0
click at [290, 178] on div "Loading... Paseo Pedestrian Walkway 9 Loading... Paseo Pedestrian Walkway 10 Lo…" at bounding box center [289, 169] width 579 height 304
drag, startPoint x: 297, startPoint y: 183, endPoint x: 313, endPoint y: 149, distance: 37.1
click at [225, 139] on div "Loading... Paseo Pedestrian Walkway 9 Loading... Paseo Pedestrian Walkway 10 Lo…" at bounding box center [289, 169] width 579 height 304
drag, startPoint x: 404, startPoint y: 167, endPoint x: 337, endPoint y: 181, distance: 69.2
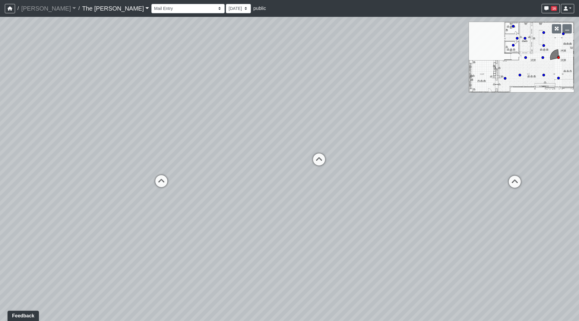
click at [324, 179] on div "Loading... Paseo Pedestrian Walkway 9 Loading... Paseo Pedestrian Walkway 10 Lo…" at bounding box center [289, 169] width 579 height 304
drag, startPoint x: 388, startPoint y: 175, endPoint x: 229, endPoint y: 150, distance: 161.7
click at [229, 150] on div "Loading... Paseo Pedestrian Walkway 9 Loading... Paseo Pedestrian Walkway 10 Lo…" at bounding box center [289, 169] width 579 height 304
drag, startPoint x: 273, startPoint y: 155, endPoint x: 203, endPoint y: 173, distance: 73.0
click at [203, 173] on div "Loading... Paseo Pedestrian Walkway 9 Loading... Paseo Pedestrian Walkway 10 Lo…" at bounding box center [289, 169] width 579 height 304
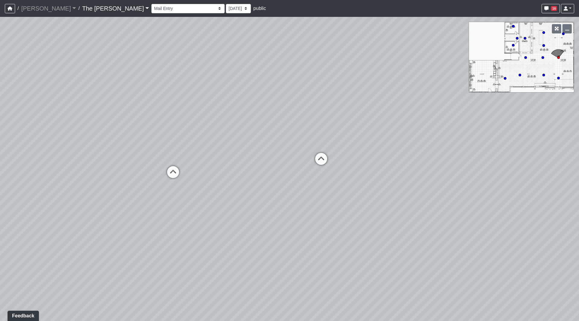
drag, startPoint x: 317, startPoint y: 120, endPoint x: 271, endPoint y: 152, distance: 56.1
click at [271, 152] on div "Loading... Paseo Pedestrian Walkway 9 Loading... Paseo Pedestrian Walkway 10 Lo…" at bounding box center [289, 169] width 579 height 304
drag, startPoint x: 245, startPoint y: 148, endPoint x: 333, endPoint y: 218, distance: 112.0
click at [328, 218] on div "Loading... Paseo Pedestrian Walkway 9 Loading... Paseo Pedestrian Walkway 10 Lo…" at bounding box center [289, 169] width 579 height 304
drag, startPoint x: 157, startPoint y: 194, endPoint x: 439, endPoint y: 231, distance: 284.7
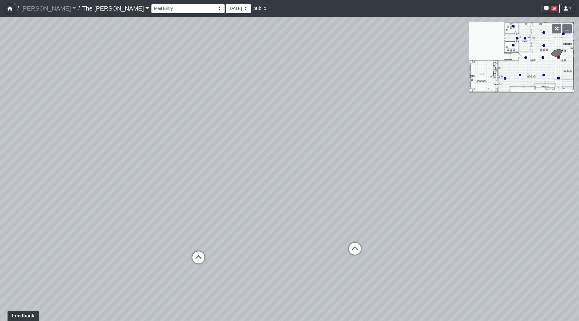
click at [439, 231] on div "Loading... Paseo Pedestrian Walkway 9 Loading... Paseo Pedestrian Walkway 10 Lo…" at bounding box center [289, 169] width 579 height 304
drag, startPoint x: 263, startPoint y: 227, endPoint x: 406, endPoint y: 189, distance: 147.8
click at [407, 189] on div "Loading... Paseo Pedestrian Walkway 9 Loading... Paseo Pedestrian Walkway 10 Lo…" at bounding box center [289, 169] width 579 height 304
click at [231, 247] on icon at bounding box center [228, 250] width 18 height 18
click at [208, 302] on icon at bounding box center [207, 303] width 18 height 18
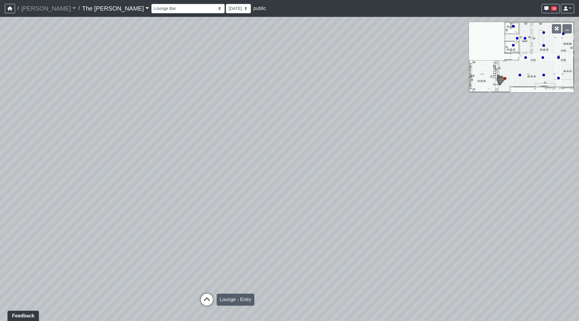
select select "7xm475yZDWHddBWLd5z6sa"
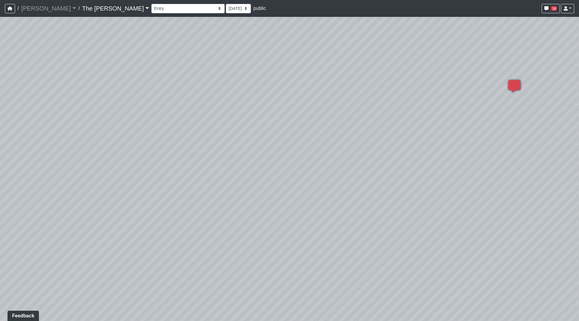
drag, startPoint x: 398, startPoint y: 180, endPoint x: 120, endPoint y: 158, distance: 278.7
click at [130, 159] on div "Loading... Paseo Pedestrian Walkway 9 Loading... Paseo Pedestrian Walkway 10 Lo…" at bounding box center [289, 169] width 579 height 304
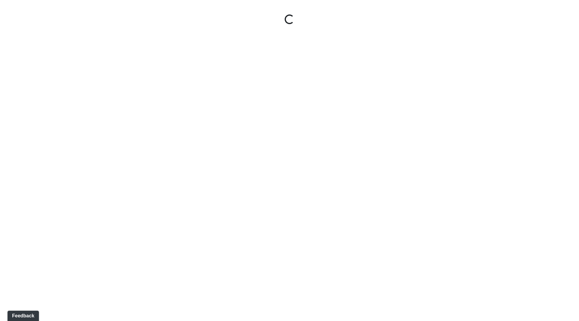
select select "ok5a3DN5DKaykbBBEtg6DG"
select select "wudMmRUKkNcJxyDemVtr2M"
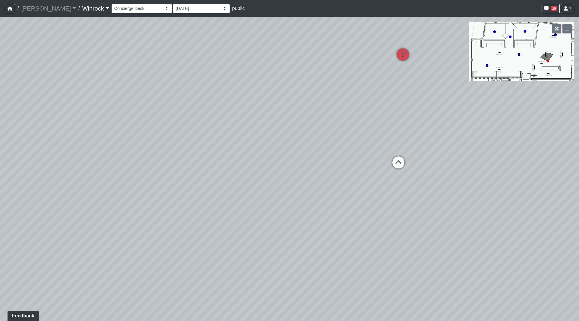
click at [82, 8] on link "Winrock" at bounding box center [95, 8] width 27 height 12
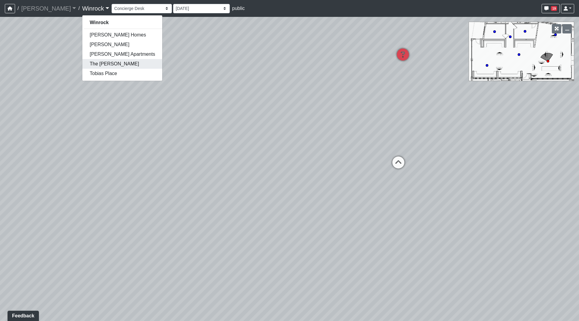
click at [82, 64] on link "The [PERSON_NAME]" at bounding box center [122, 64] width 80 height 10
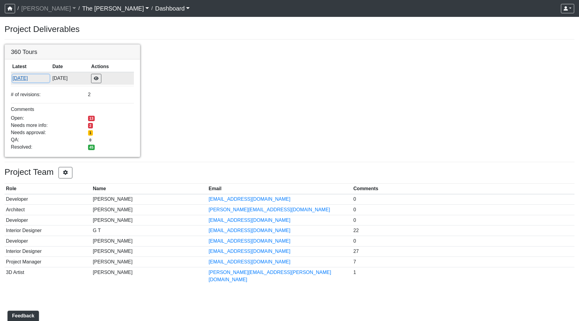
click at [20, 79] on button "[DATE]" at bounding box center [30, 78] width 37 height 8
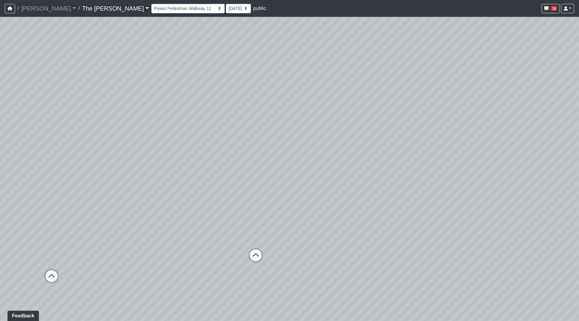
drag, startPoint x: 295, startPoint y: 146, endPoint x: 302, endPoint y: 210, distance: 63.7
click at [300, 214] on div "Loading... Paseo Pedestrian Walkway 9 Loading... Paseo Pedestrian Walkway 10 Lo…" at bounding box center [289, 169] width 579 height 304
click at [250, 280] on icon at bounding box center [247, 281] width 18 height 18
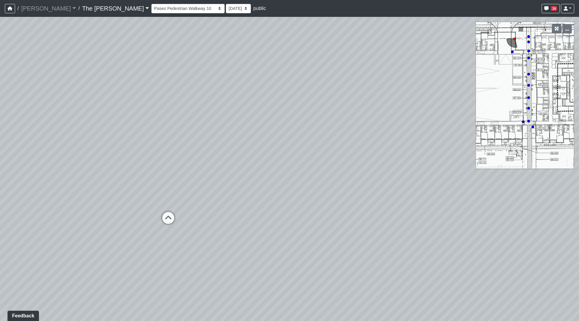
drag, startPoint x: 290, startPoint y: 244, endPoint x: 304, endPoint y: 233, distance: 17.6
click at [304, 233] on div "Loading... Paseo Pedestrian Walkway 9 Loading... Paseo Pedestrian Walkway 10 Lo…" at bounding box center [289, 169] width 579 height 304
drag, startPoint x: 304, startPoint y: 175, endPoint x: 312, endPoint y: 219, distance: 44.7
click at [312, 219] on div "Loading... Paseo Pedestrian Walkway 9 Loading... Paseo Pedestrian Walkway 10 Lo…" at bounding box center [289, 169] width 579 height 304
drag, startPoint x: 355, startPoint y: 226, endPoint x: 48, endPoint y: 165, distance: 313.7
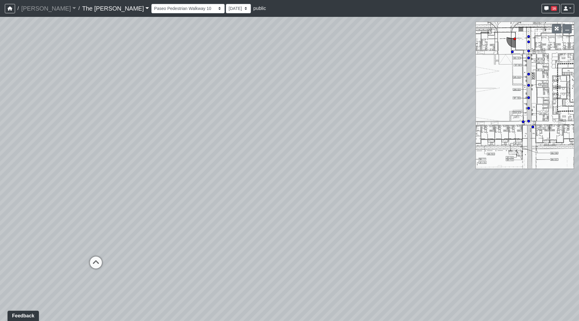
click at [49, 165] on div "Loading... Paseo Pedestrian Walkway 9 Loading... Paseo Pedestrian Walkway 10 Lo…" at bounding box center [289, 169] width 579 height 304
click at [277, 135] on icon at bounding box center [283, 139] width 18 height 18
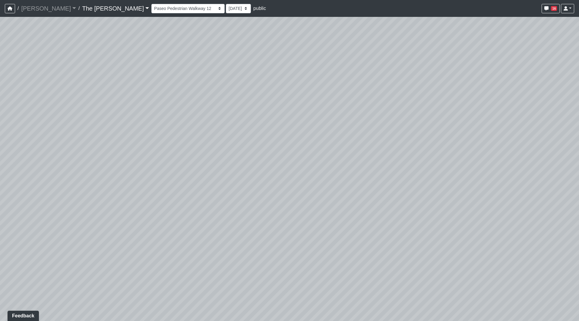
drag, startPoint x: 421, startPoint y: 183, endPoint x: 598, endPoint y: 186, distance: 176.6
click at [578, 186] on html "/ [PERSON_NAME] [PERSON_NAME] Loading... / The [PERSON_NAME] The [PERSON_NAME] …" at bounding box center [289, 160] width 579 height 321
drag, startPoint x: 372, startPoint y: 191, endPoint x: 446, endPoint y: 198, distance: 74.2
click at [446, 198] on div "Loading... Paseo Pedestrian Walkway 9 Loading... Paseo Pedestrian Walkway 10 Lo…" at bounding box center [289, 169] width 579 height 304
drag, startPoint x: 323, startPoint y: 184, endPoint x: 369, endPoint y: 243, distance: 75.0
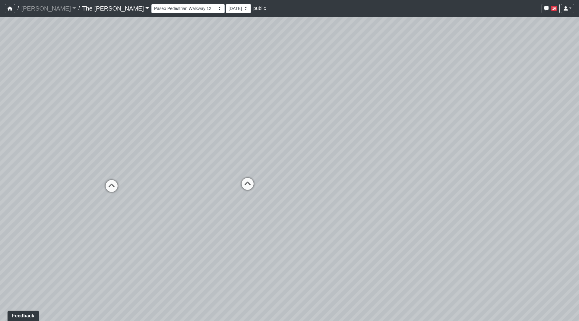
click at [371, 243] on div "Loading... Paseo Pedestrian Walkway 9 Loading... Paseo Pedestrian Walkway 10 Lo…" at bounding box center [289, 169] width 579 height 304
drag, startPoint x: 270, startPoint y: 218, endPoint x: 497, endPoint y: 213, distance: 227.0
click at [493, 213] on div "Loading... Paseo Pedestrian Walkway 9 Loading... Paseo Pedestrian Walkway 10 Lo…" at bounding box center [289, 169] width 579 height 304
click at [310, 194] on icon at bounding box center [309, 195] width 18 height 18
drag, startPoint x: 452, startPoint y: 213, endPoint x: 65, endPoint y: 187, distance: 387.3
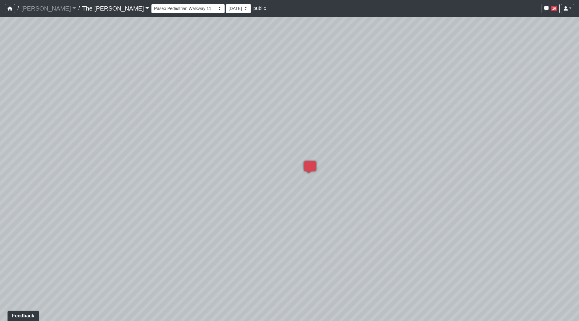
click at [67, 186] on div "Loading... Paseo Pedestrian Walkway 9 Loading... Paseo Pedestrian Walkway 10 Lo…" at bounding box center [289, 169] width 579 height 304
drag, startPoint x: 263, startPoint y: 201, endPoint x: 228, endPoint y: 200, distance: 35.9
click at [228, 200] on div "Loading... Paseo Pedestrian Walkway 9 Loading... Paseo Pedestrian Walkway 10 Lo…" at bounding box center [289, 169] width 579 height 304
click at [217, 159] on icon at bounding box center [223, 158] width 18 height 18
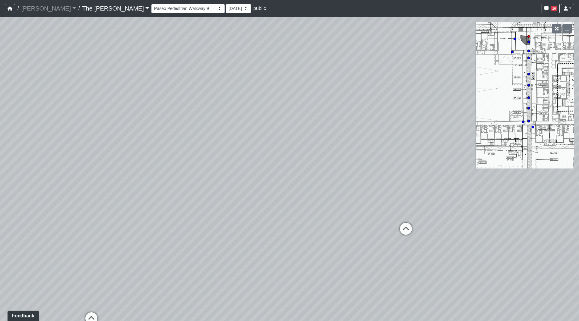
drag, startPoint x: 322, startPoint y: 185, endPoint x: 247, endPoint y: 254, distance: 102.2
click at [240, 256] on div "Loading... Paseo Pedestrian Walkway 9 Loading... Paseo Pedestrian Walkway 10 Lo…" at bounding box center [289, 169] width 579 height 304
click at [413, 228] on icon at bounding box center [411, 231] width 18 height 18
drag, startPoint x: 263, startPoint y: 198, endPoint x: 269, endPoint y: 142, distance: 56.0
click at [276, 146] on div "Loading... Paseo Pedestrian Walkway 9 Loading... Paseo Pedestrian Walkway 10 Lo…" at bounding box center [289, 169] width 579 height 304
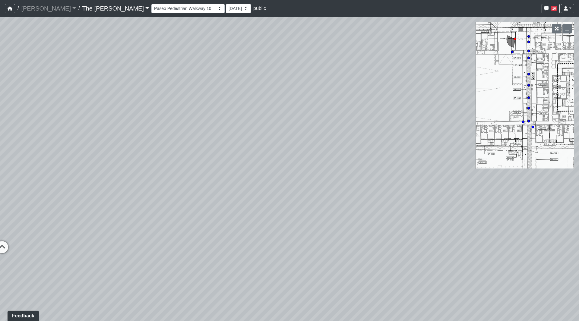
drag, startPoint x: 377, startPoint y: 174, endPoint x: 196, endPoint y: 189, distance: 182.3
click at [158, 191] on div "Loading... Paseo Pedestrian Walkway 9 Loading... Paseo Pedestrian Walkway 10 Lo…" at bounding box center [289, 169] width 579 height 304
drag, startPoint x: 454, startPoint y: 198, endPoint x: 109, endPoint y: 158, distance: 347.7
click at [109, 158] on div "Loading... Paseo Pedestrian Walkway 9 Loading... Paseo Pedestrian Walkway 10 Lo…" at bounding box center [289, 169] width 579 height 304
click at [266, 139] on div "Loading... [STREET_ADDRESS]" at bounding box center [257, 135] width 18 height 18
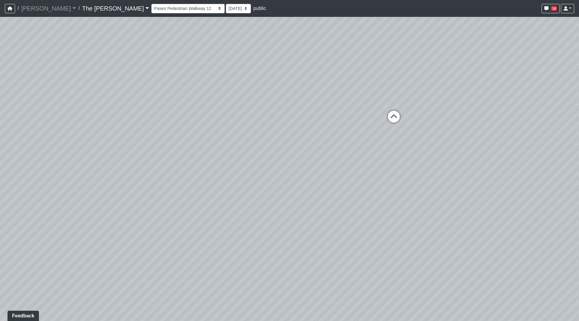
drag, startPoint x: 300, startPoint y: 153, endPoint x: 2, endPoint y: 133, distance: 299.0
click at [0, 130] on div "Loading... Paseo Pedestrian Walkway 9 Loading... Paseo Pedestrian Walkway 10 Lo…" at bounding box center [289, 169] width 579 height 304
drag, startPoint x: 379, startPoint y: 157, endPoint x: 347, endPoint y: 278, distance: 124.6
click at [347, 278] on div "Loading... Paseo Pedestrian Walkway 9 Loading... Paseo Pedestrian Walkway 10 Lo…" at bounding box center [289, 169] width 579 height 304
drag, startPoint x: 185, startPoint y: 187, endPoint x: 440, endPoint y: 180, distance: 255.0
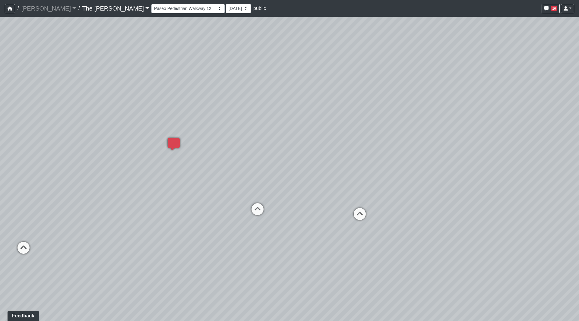
click at [440, 180] on div "Loading... Paseo Pedestrian Walkway 9 Loading... Paseo Pedestrian Walkway 10 Lo…" at bounding box center [289, 169] width 579 height 304
click at [29, 245] on icon at bounding box center [23, 251] width 18 height 18
drag, startPoint x: 372, startPoint y: 224, endPoint x: 131, endPoint y: 244, distance: 241.6
click at [131, 244] on div "Loading... Paseo Pedestrian Walkway 9 Loading... Paseo Pedestrian Walkway 10 Lo…" at bounding box center [289, 169] width 579 height 304
click at [244, 235] on icon at bounding box center [239, 237] width 18 height 18
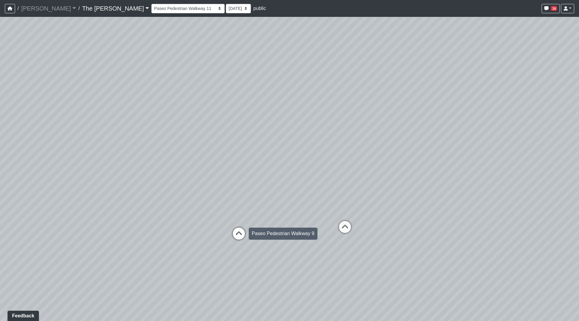
select select "bAEAB1Kca8dw5Q16pqfmHm"
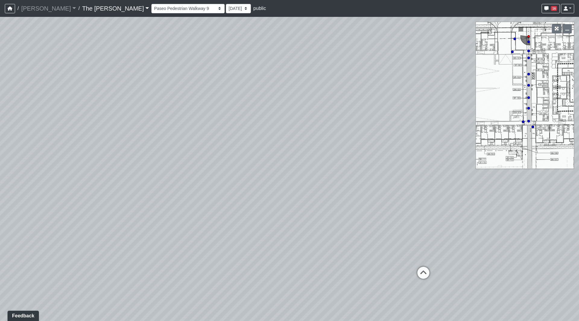
drag, startPoint x: 391, startPoint y: 236, endPoint x: 279, endPoint y: 252, distance: 112.9
click at [279, 252] on div "Loading... Paseo Pedestrian Walkway 9 Loading... Paseo Pedestrian Walkway 10 Lo…" at bounding box center [289, 169] width 579 height 304
